Goal: Task Accomplishment & Management: Manage account settings

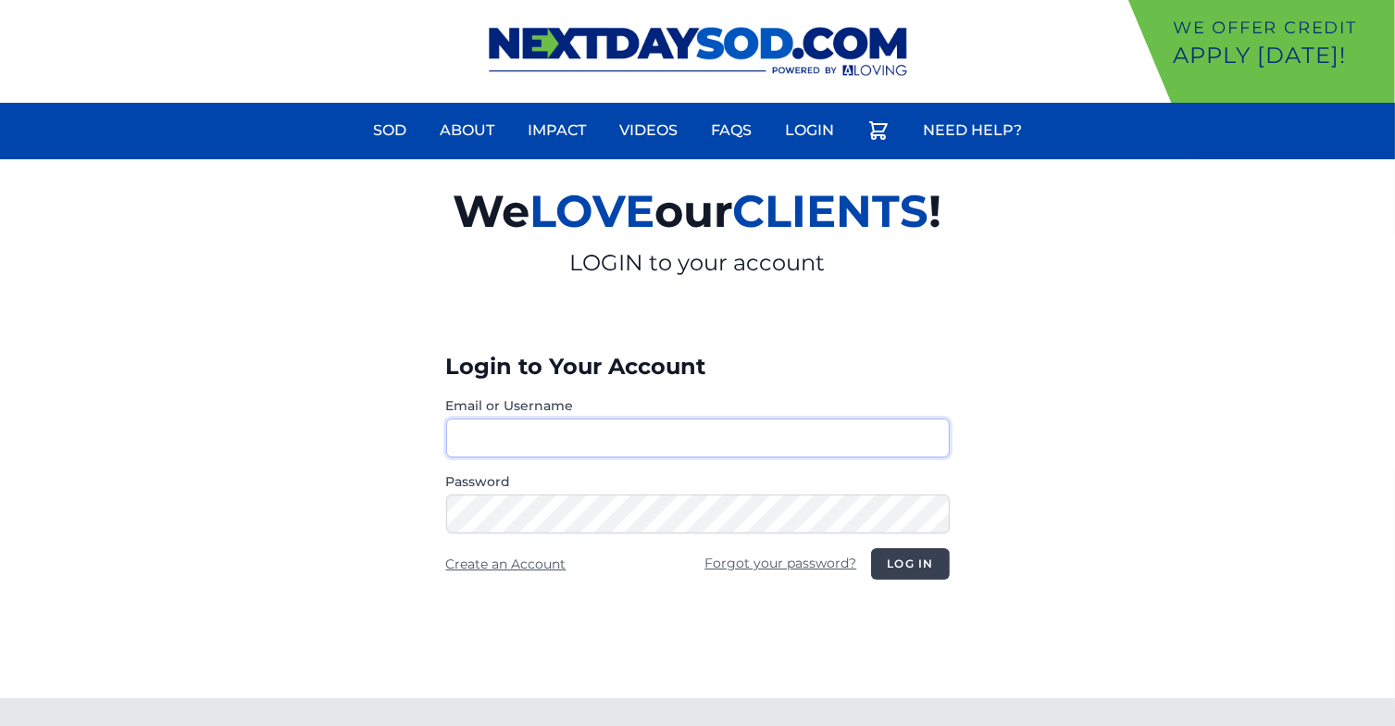
type input "**********"
click at [912, 558] on button "Log in" at bounding box center [910, 563] width 78 height 31
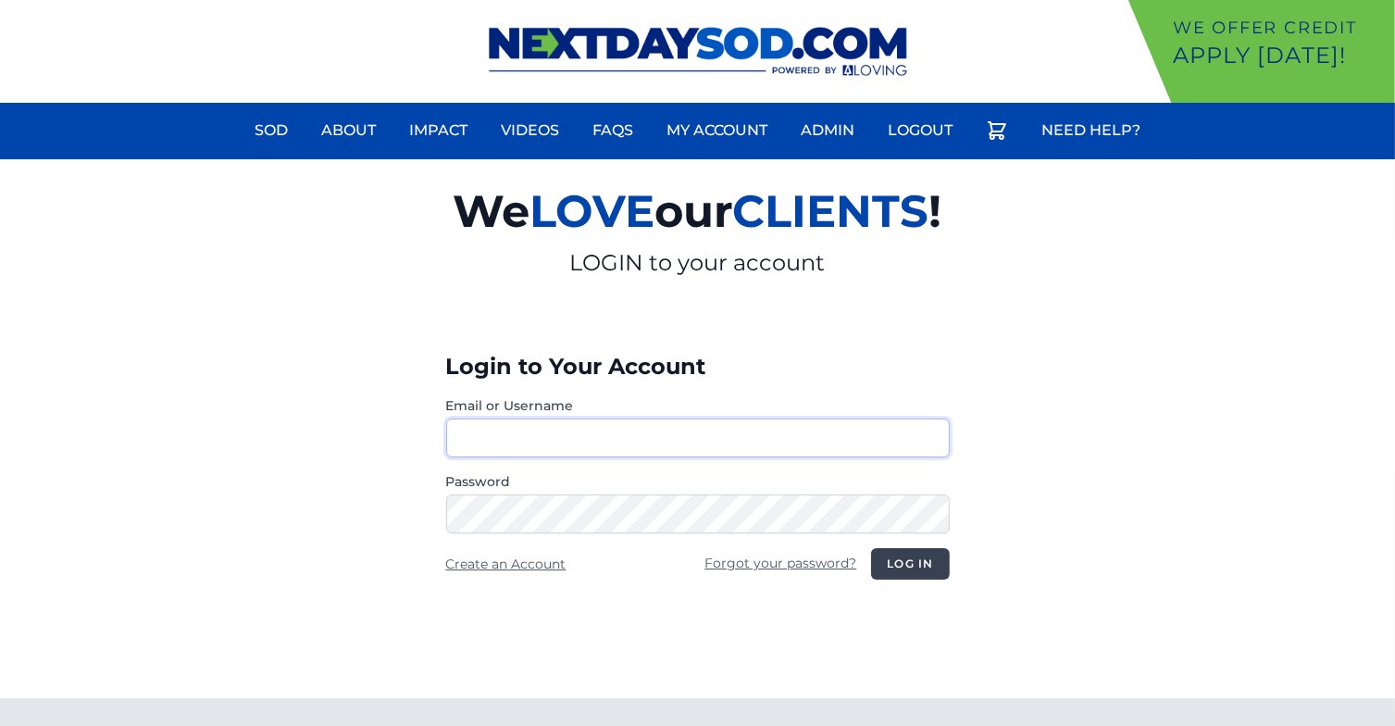
type input "**********"
click at [912, 563] on button "Log in" at bounding box center [910, 563] width 78 height 31
